Goal: Use online tool/utility: Utilize a website feature to perform a specific function

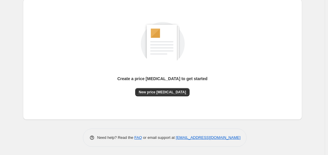
scroll to position [65, 0]
click at [174, 92] on span "New price [MEDICAL_DATA]" at bounding box center [162, 92] width 47 height 5
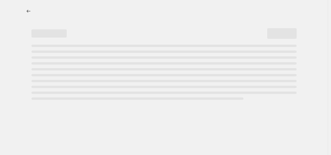
select select "percentage"
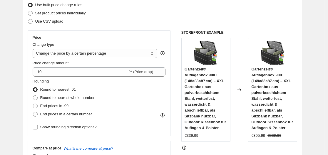
scroll to position [88, 0]
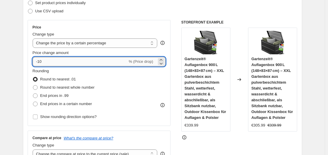
click at [104, 63] on input "-10" at bounding box center [80, 61] width 95 height 9
type input "-1"
type input "-35"
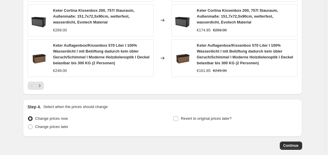
scroll to position [484, 0]
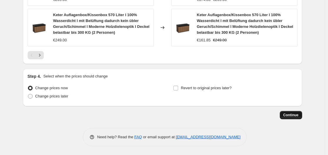
click at [287, 118] on button "Continue" at bounding box center [291, 115] width 22 height 8
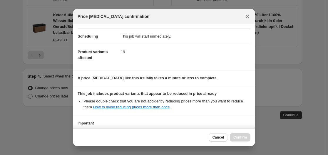
scroll to position [92, 0]
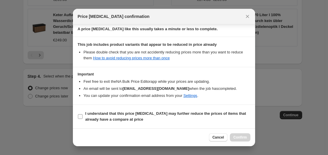
click at [83, 114] on label "I understand that this price [MEDICAL_DATA] may further reduce the prices of it…" at bounding box center [164, 117] width 173 height 14
click at [83, 114] on input "I understand that this price [MEDICAL_DATA] may further reduce the prices of it…" at bounding box center [80, 116] width 5 height 5
checkbox input "true"
click at [245, 139] on span "Confirm" at bounding box center [241, 137] width 14 height 5
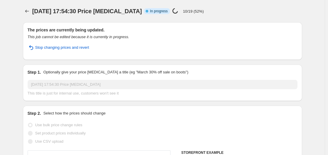
select select "percentage"
